Goal: Check status: Check status

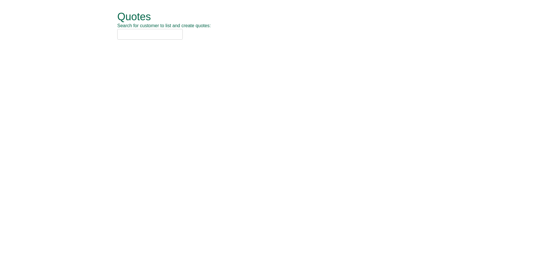
click at [147, 36] on input "text" at bounding box center [149, 34] width 65 height 11
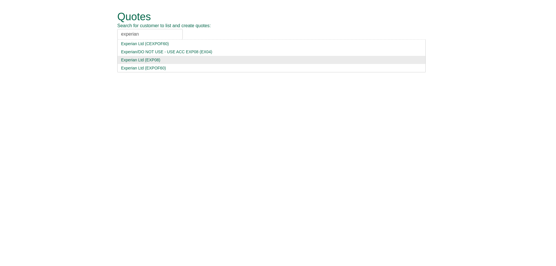
type input "experian"
click at [174, 63] on li "Experian Ltd (EXP08)" at bounding box center [271, 60] width 308 height 8
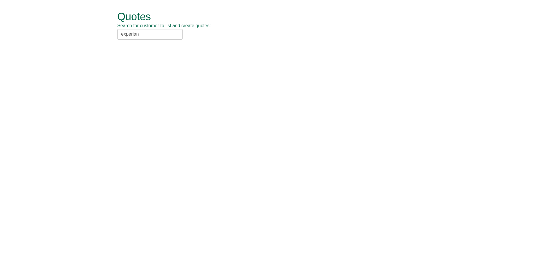
click at [155, 42] on div "Quotes Search for customer to list and create quotes: experian Experian Ltd (CE…" at bounding box center [282, 25] width 330 height 51
click at [156, 36] on input "experian" at bounding box center [149, 34] width 65 height 11
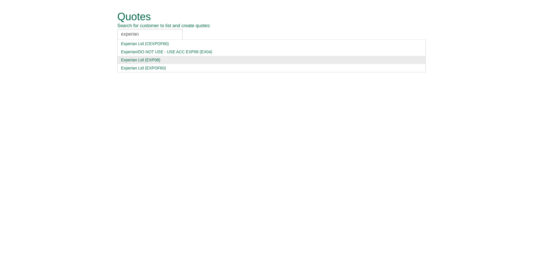
click at [162, 58] on div "Experian Ltd (EXP08)" at bounding box center [271, 60] width 301 height 6
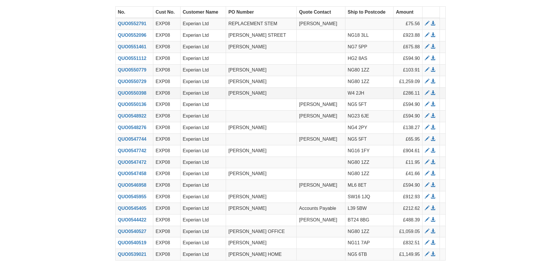
scroll to position [41, 0]
click at [392, 18] on td at bounding box center [369, 24] width 48 height 12
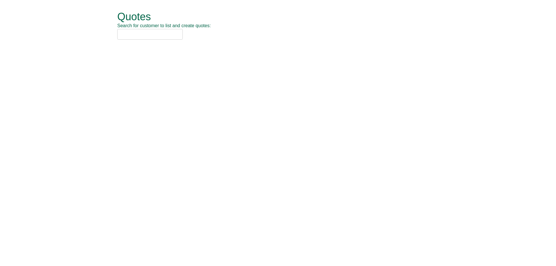
click at [143, 32] on input "text" at bounding box center [149, 34] width 65 height 11
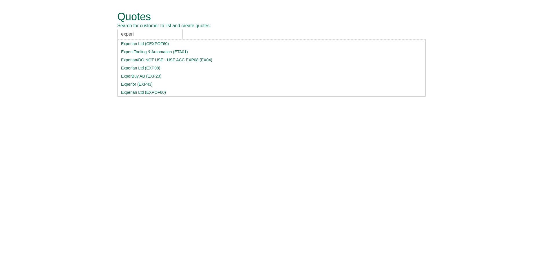
type input "experia"
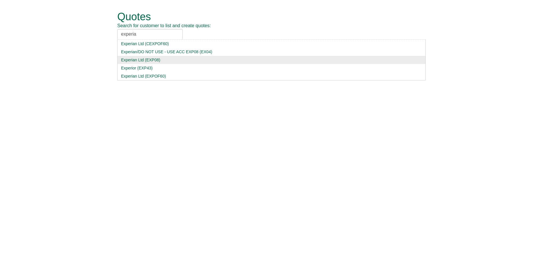
click at [169, 59] on div "Experian Ltd (EXP08)" at bounding box center [271, 60] width 301 height 6
